Goal: Task Accomplishment & Management: Complete application form

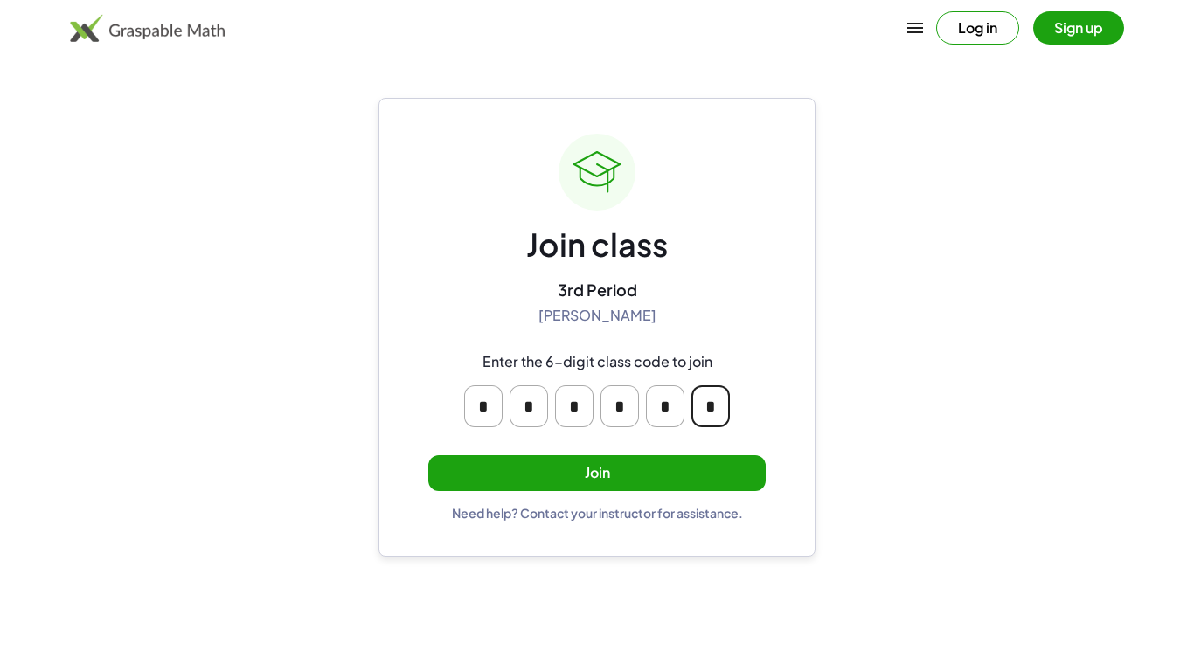
click at [712, 409] on input "*" at bounding box center [711, 407] width 38 height 42
type input "*"
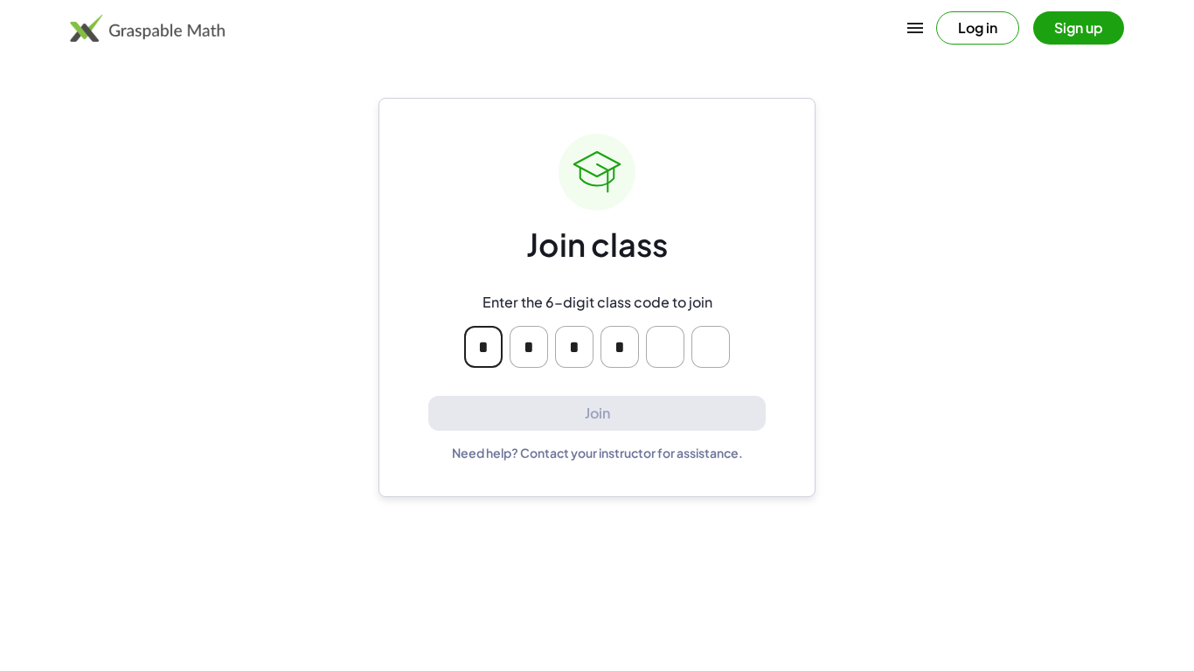
type input "*"
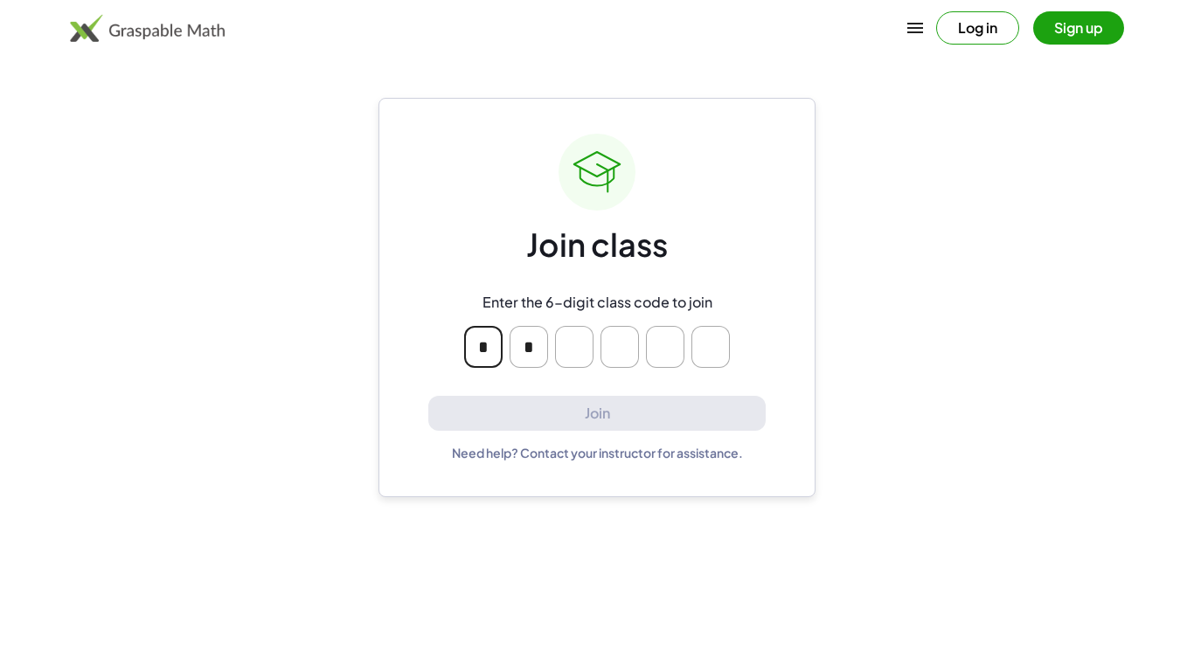
type input "*"
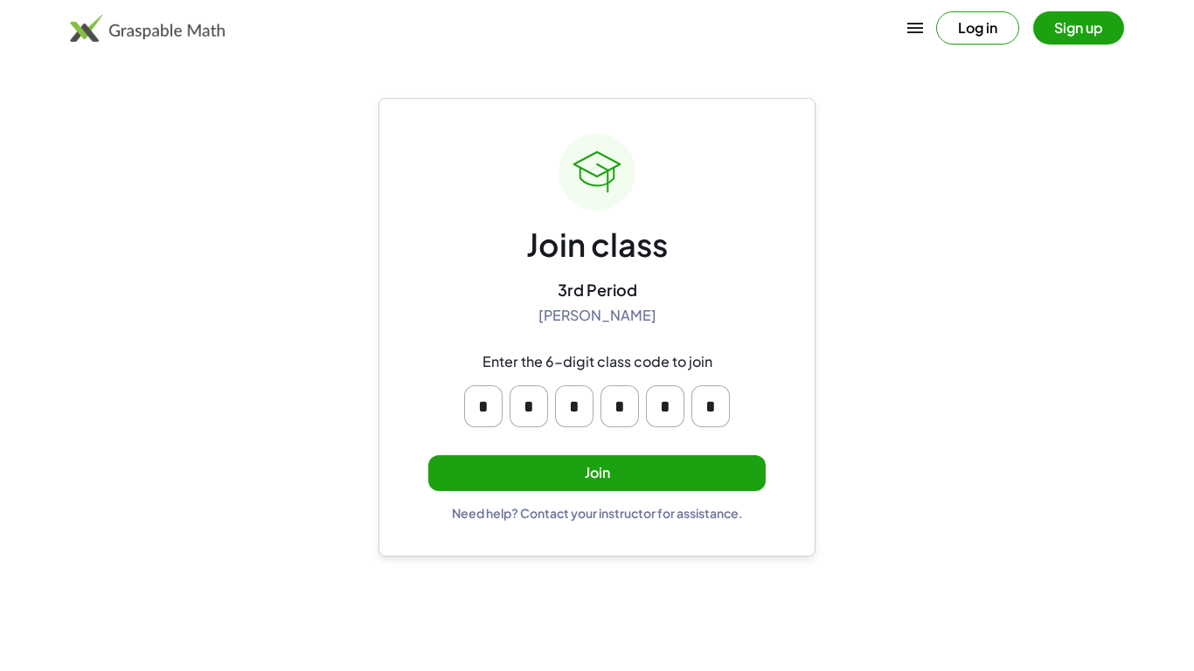
click at [612, 462] on button "Join" at bounding box center [596, 474] width 337 height 36
